Goal: Task Accomplishment & Management: Manage account settings

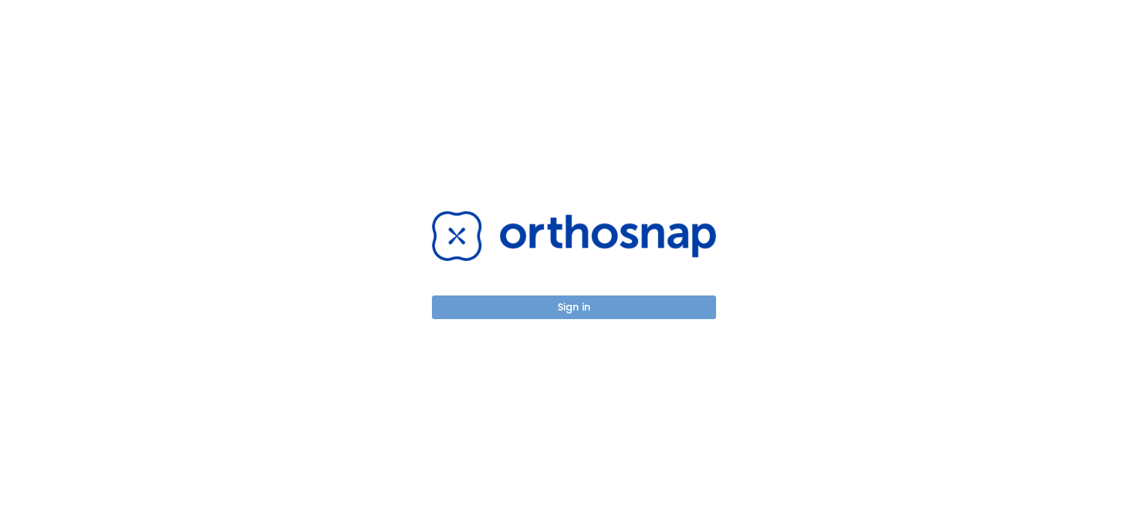
click at [571, 311] on button "Sign in" at bounding box center [574, 308] width 284 height 24
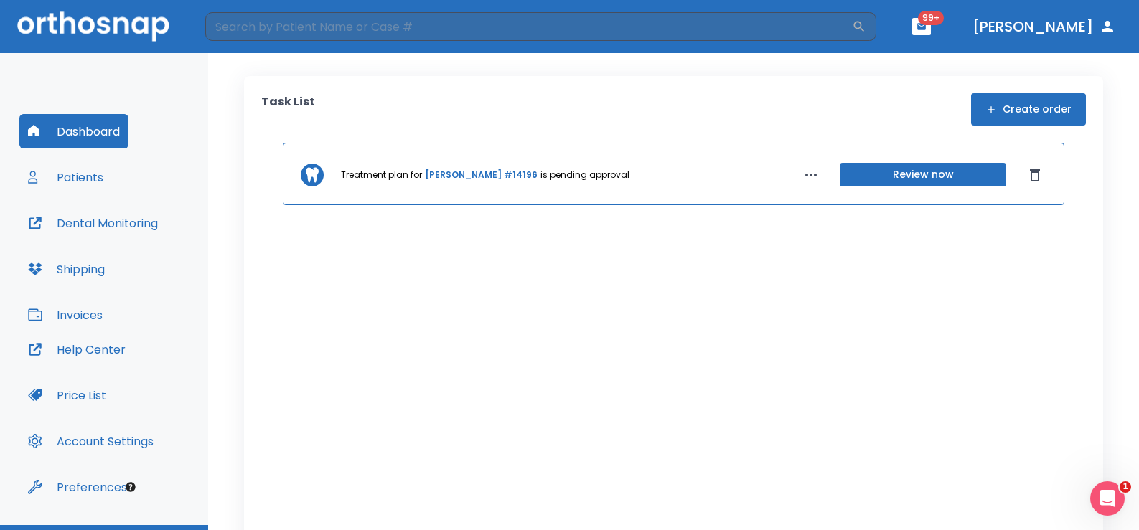
click at [479, 177] on link "[PERSON_NAME] #14196" at bounding box center [481, 175] width 113 height 13
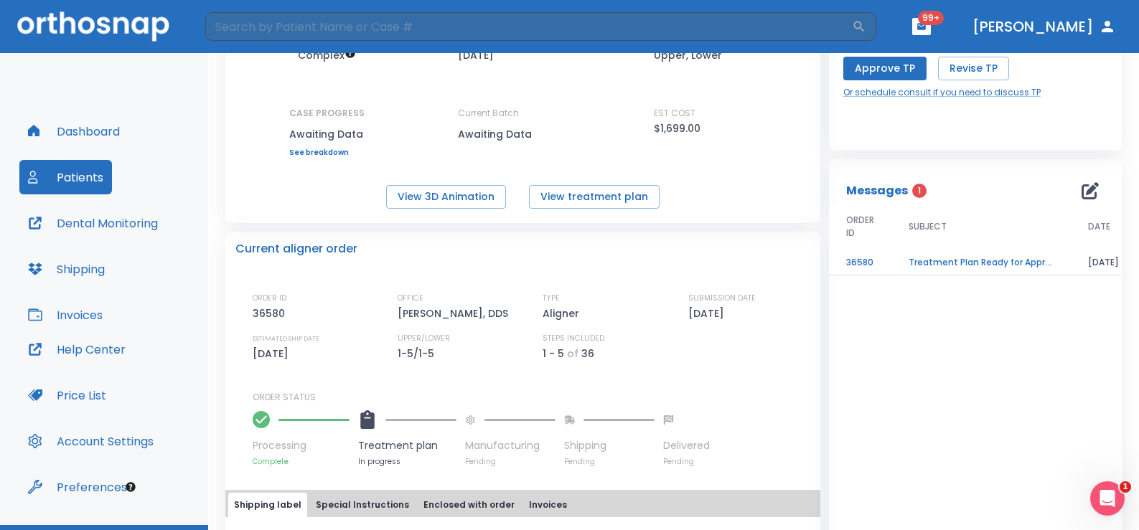
scroll to position [144, 0]
click at [436, 195] on button "View 3D Animation" at bounding box center [446, 196] width 120 height 24
click at [287, 24] on input "search" at bounding box center [528, 26] width 647 height 29
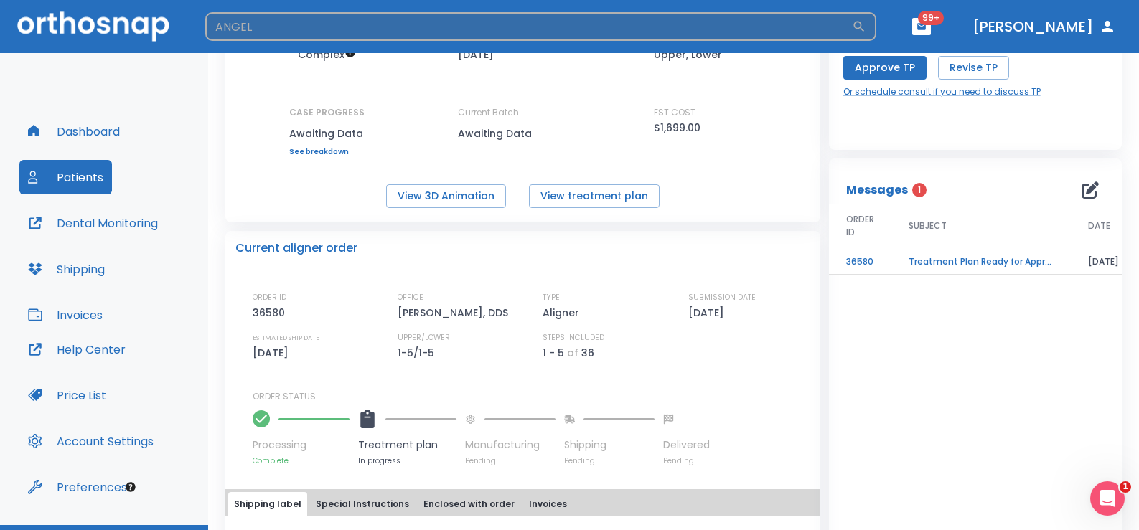
click at [502, 32] on input "ANGEL" at bounding box center [528, 26] width 647 height 29
type input "ANGEL"
click at [865, 22] on icon "button" at bounding box center [859, 27] width 11 height 11
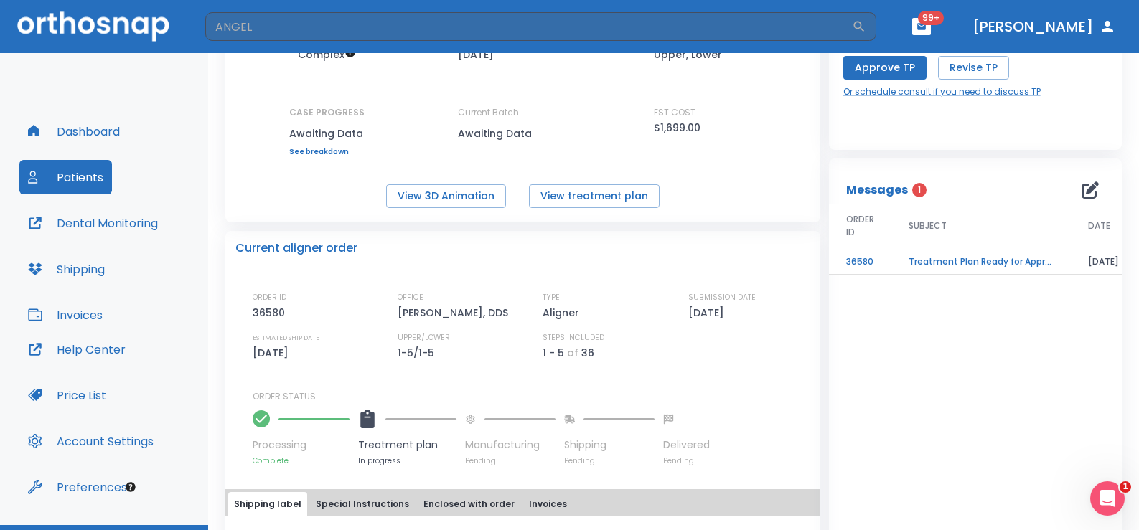
click at [80, 133] on button "Dashboard" at bounding box center [73, 131] width 109 height 34
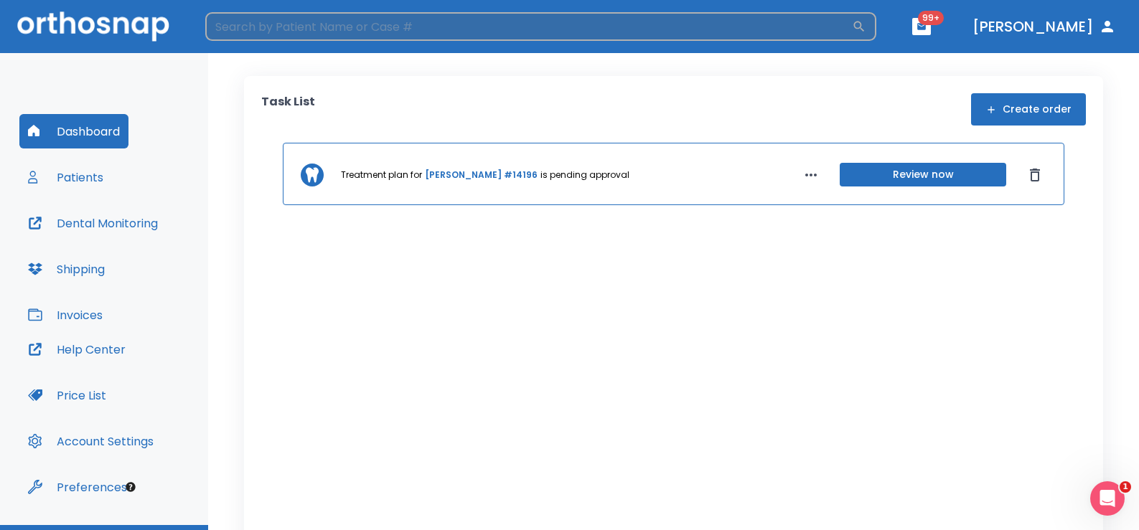
click at [319, 27] on input "search" at bounding box center [528, 26] width 647 height 29
click at [852, 29] on input "ANGEL" at bounding box center [528, 26] width 647 height 29
type input "ANGEL"
click at [866, 24] on icon "button" at bounding box center [859, 26] width 14 height 14
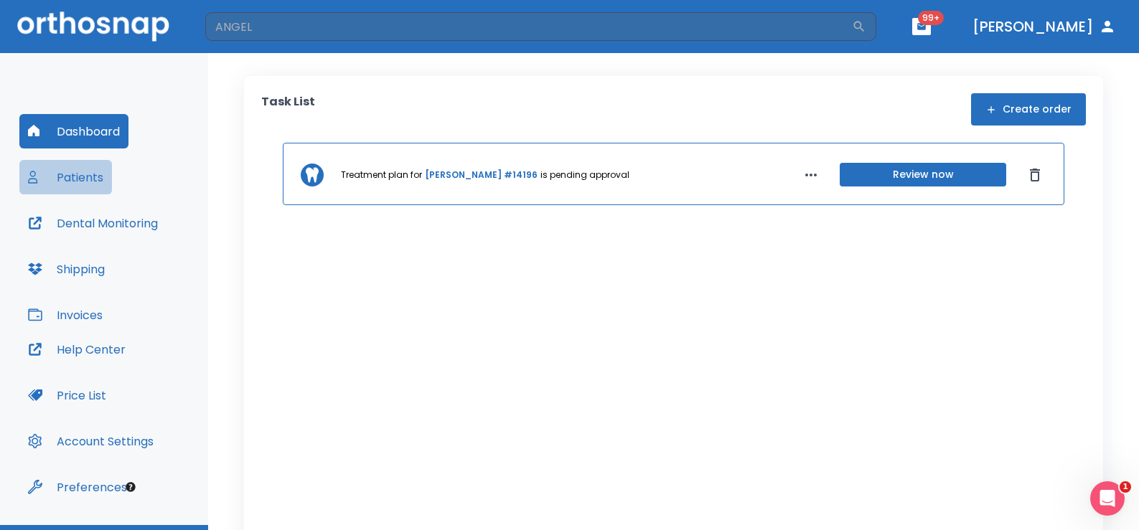
click at [66, 178] on button "Patients" at bounding box center [65, 177] width 93 height 34
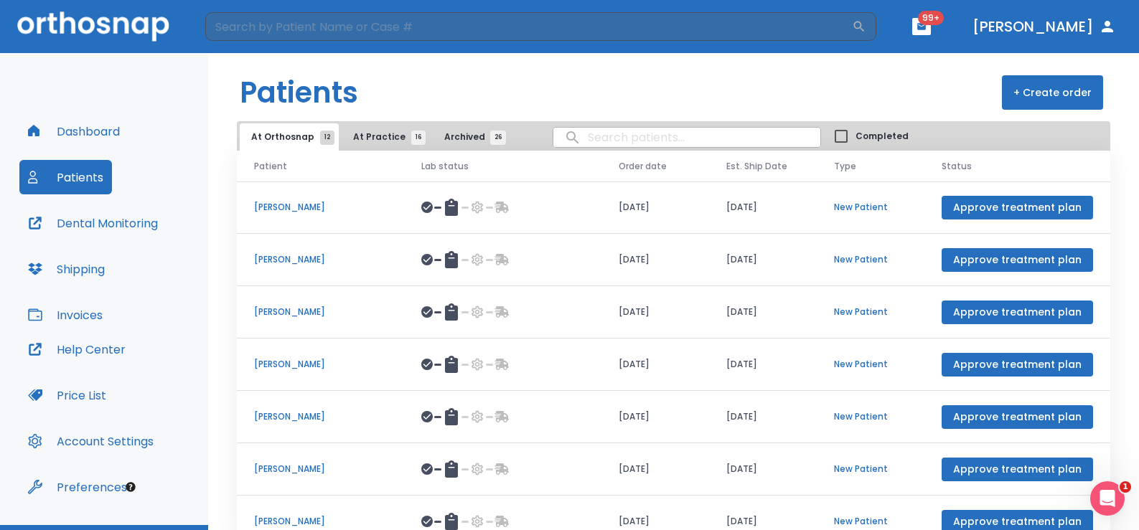
click at [280, 206] on p "[PERSON_NAME]" at bounding box center [320, 207] width 133 height 13
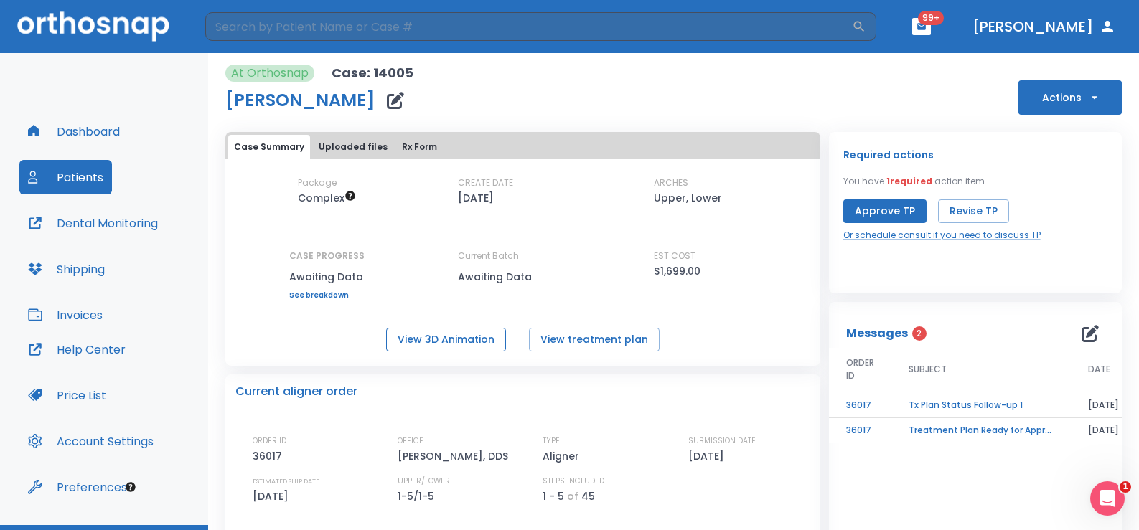
click at [424, 337] on button "View 3D Animation" at bounding box center [446, 340] width 120 height 24
click at [1097, 106] on button "Actions" at bounding box center [1069, 97] width 103 height 34
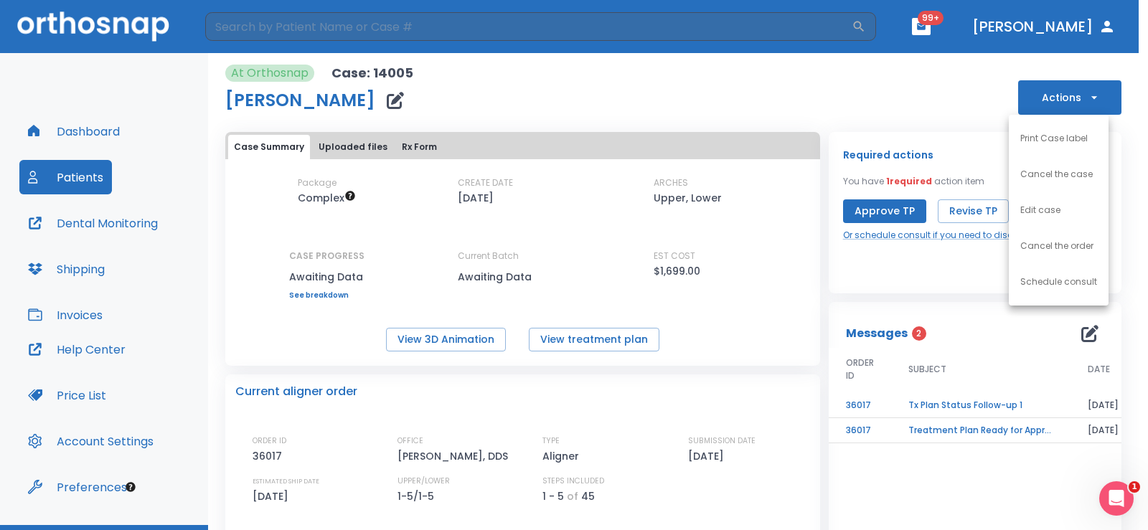
click at [1035, 277] on p "Schedule consult" at bounding box center [1059, 282] width 77 height 13
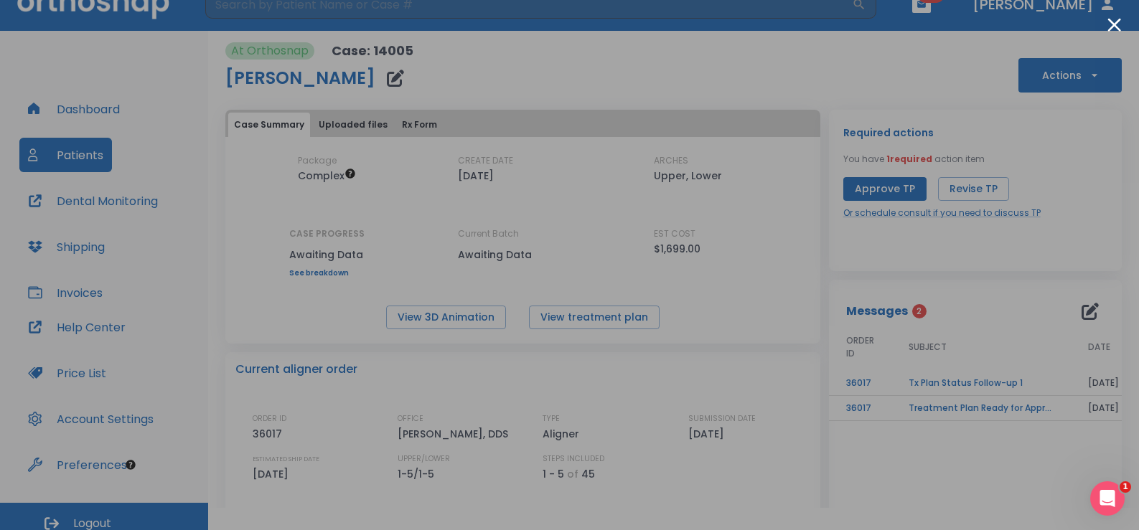
scroll to position [34, 0]
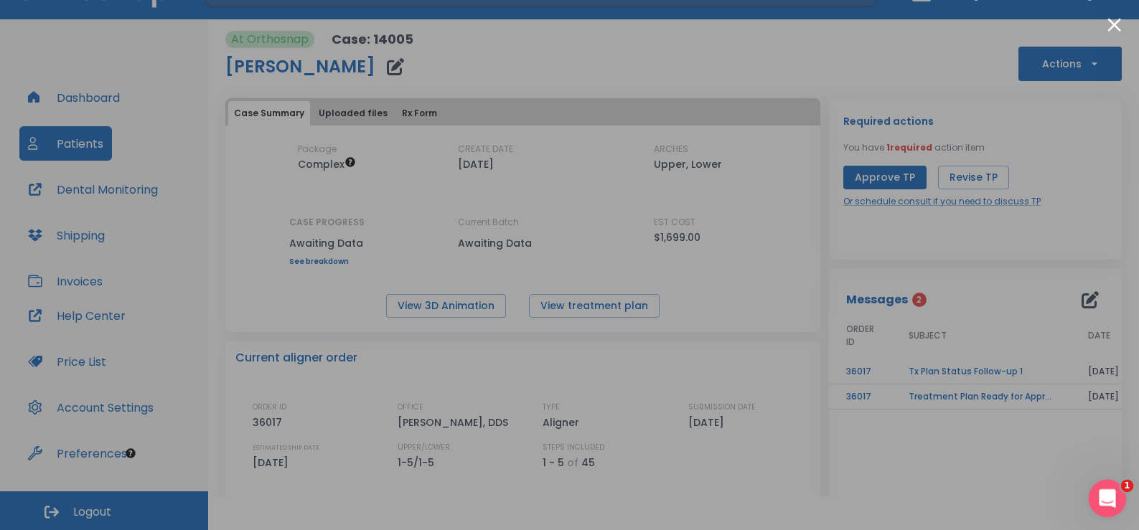
click at [1095, 487] on div "Open Intercom Messenger" at bounding box center [1105, 496] width 47 height 47
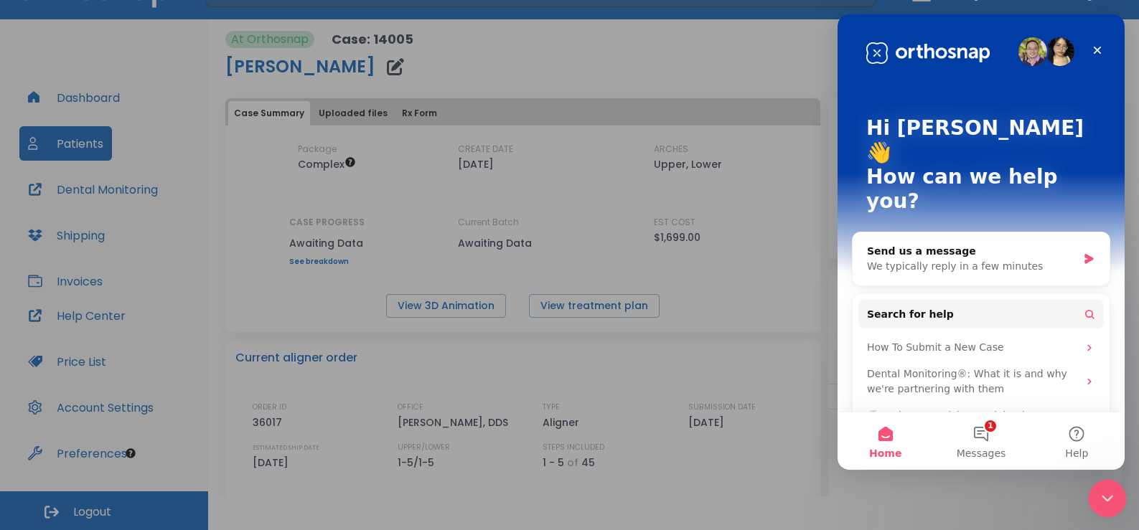
scroll to position [0, 0]
